Goal: Task Accomplishment & Management: Manage account settings

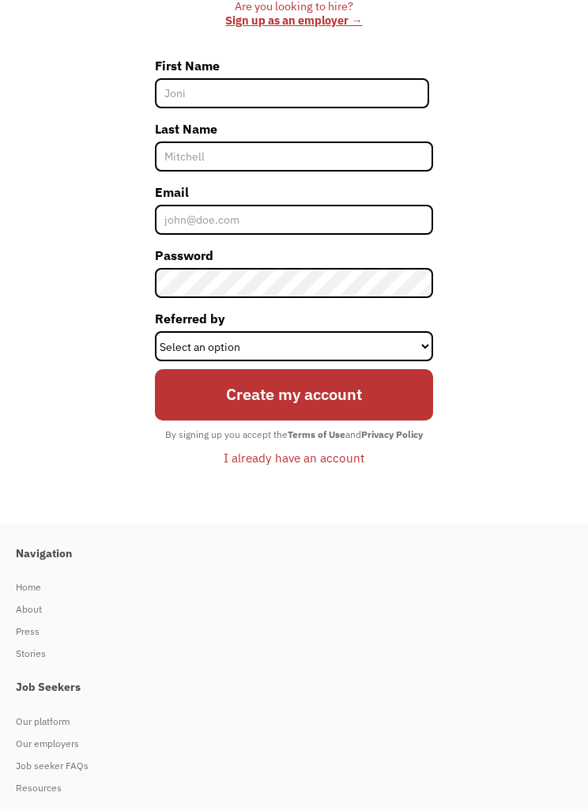
scroll to position [549, 0]
click at [295, 467] on div "I already have an account" at bounding box center [294, 457] width 141 height 19
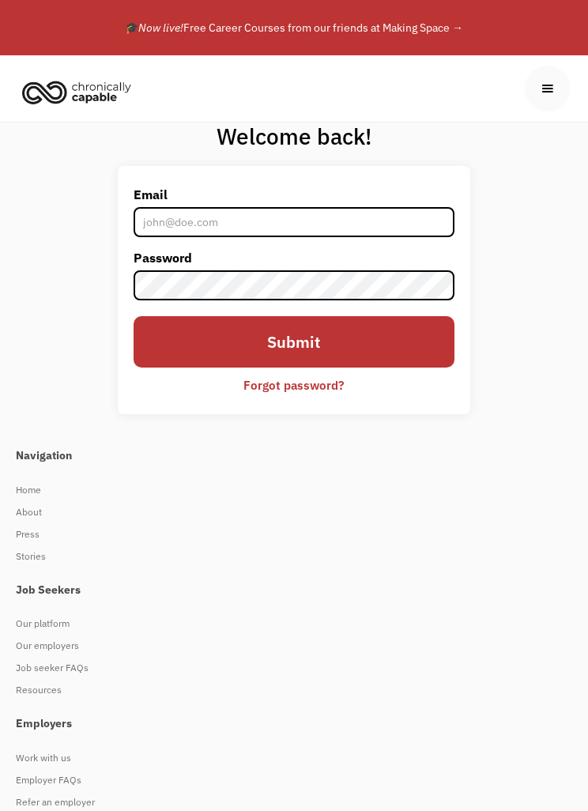
click at [367, 214] on input "Email" at bounding box center [294, 222] width 321 height 30
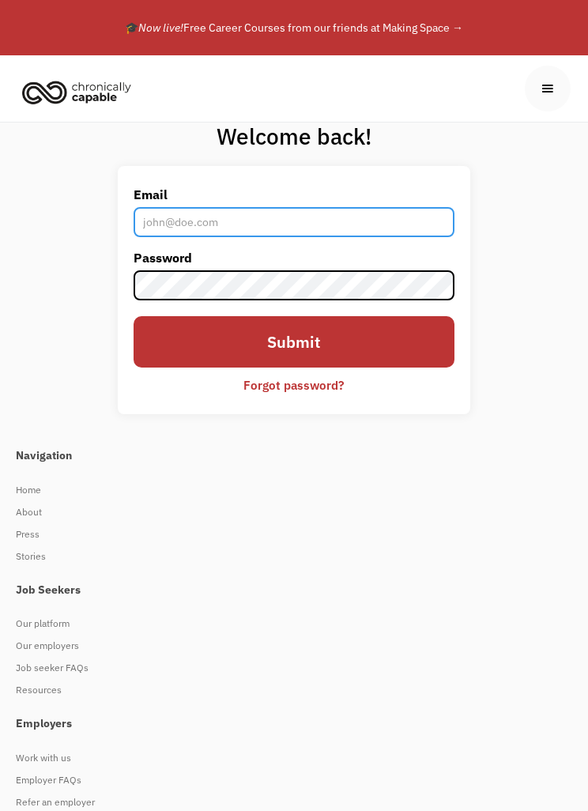
type input "oscarcardez@gmail.com"
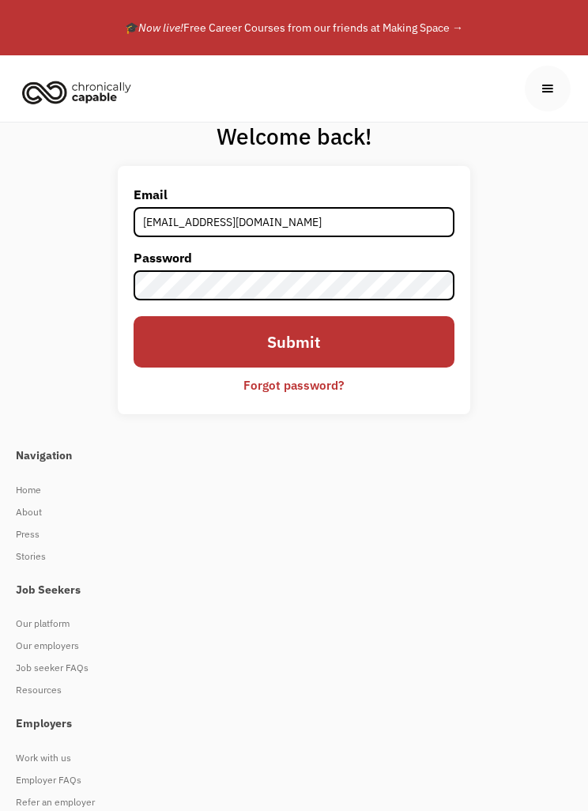
click at [293, 342] on input "Submit" at bounding box center [294, 341] width 321 height 51
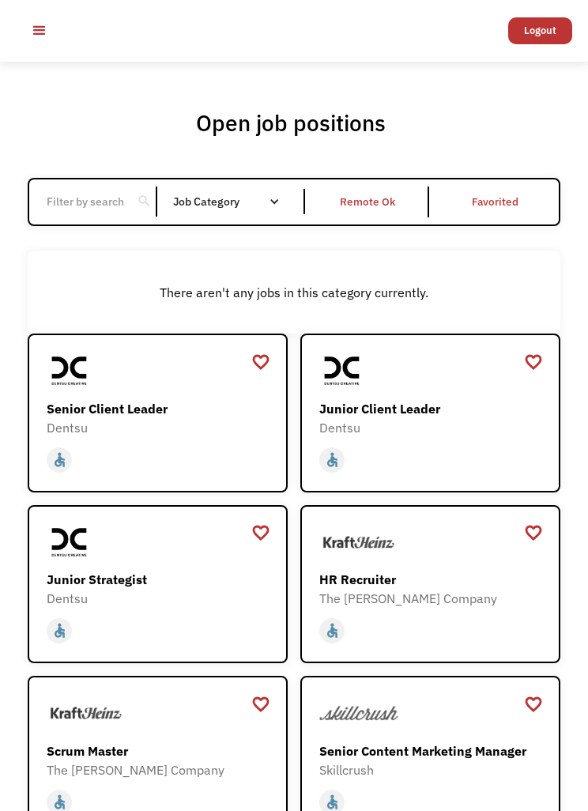
click at [366, 218] on div "Remote Ok" at bounding box center [368, 203] width 121 height 32
